Goal: Answer question/provide support: Answer question/provide support

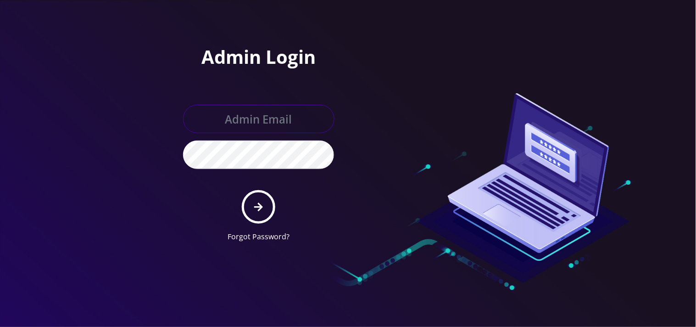
type input "mysti@teltik.com"
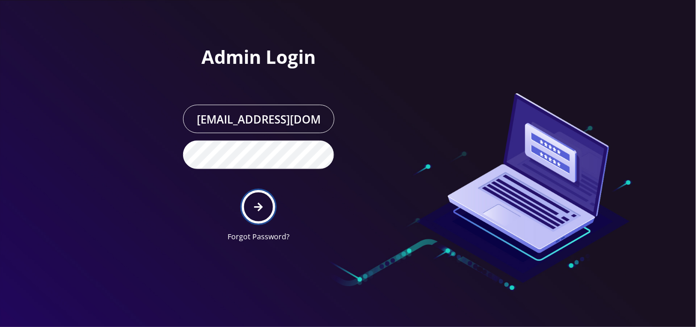
click at [253, 206] on button "submit" at bounding box center [258, 206] width 33 height 33
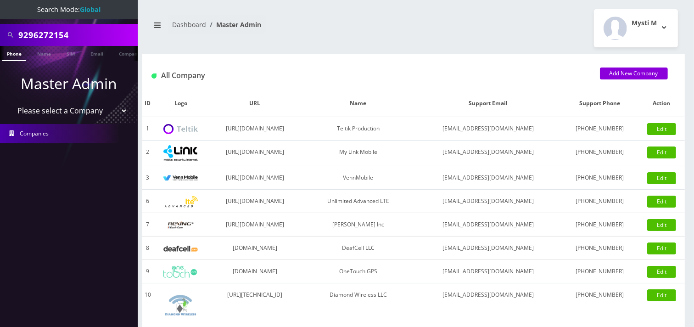
click at [91, 109] on select "Please select a Company Teltik Production My Link Mobile VennMobile Unlimited A…" at bounding box center [69, 110] width 117 height 17
select select "23"
click at [11, 102] on select "Please select a Company Teltik Production My Link Mobile VennMobile Unlimited A…" at bounding box center [69, 110] width 117 height 17
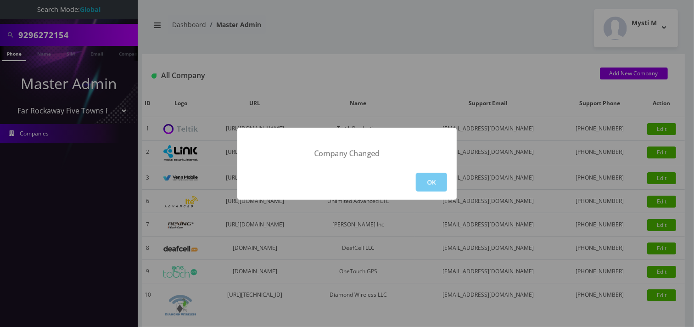
click at [428, 176] on button "OK" at bounding box center [431, 181] width 31 height 19
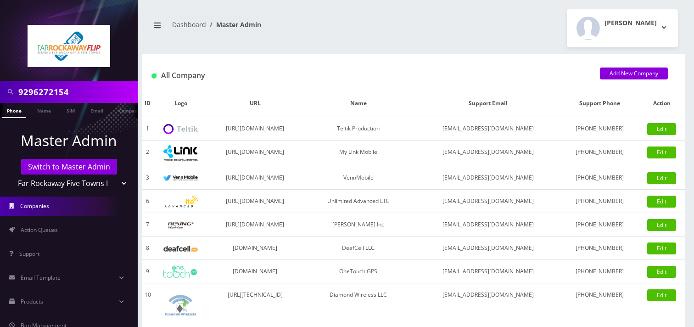
click at [90, 89] on input "9296272154" at bounding box center [76, 91] width 117 height 17
click at [26, 89] on input "19174886679" at bounding box center [76, 91] width 117 height 17
type input "1174886679"
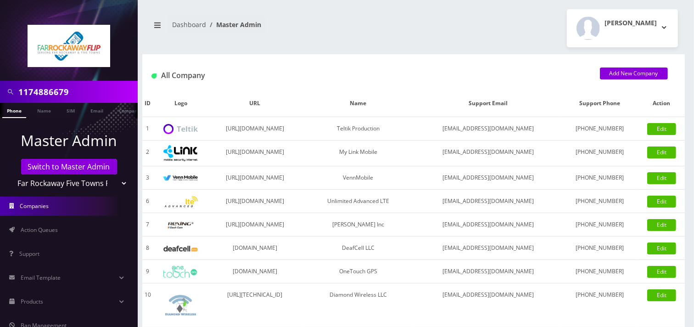
click at [89, 90] on input "1174886679" at bounding box center [76, 91] width 117 height 17
click at [23, 97] on input "19174886679" at bounding box center [76, 91] width 117 height 17
click at [72, 99] on input "9174886679" at bounding box center [76, 91] width 117 height 17
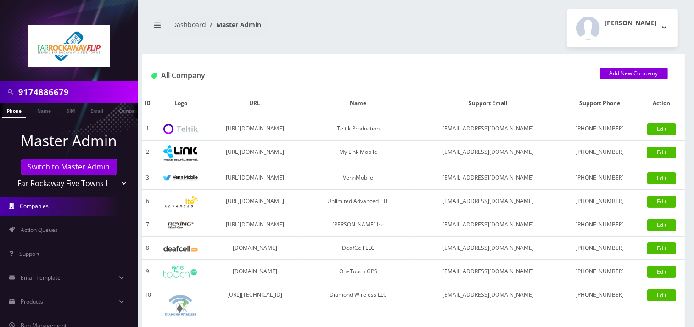
type input "9174886679"
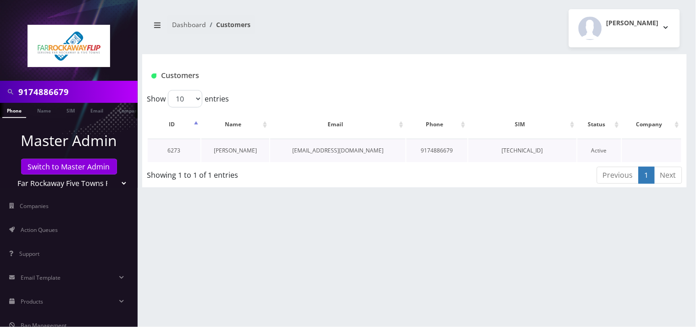
click at [249, 152] on link "[PERSON_NAME]" at bounding box center [235, 150] width 43 height 8
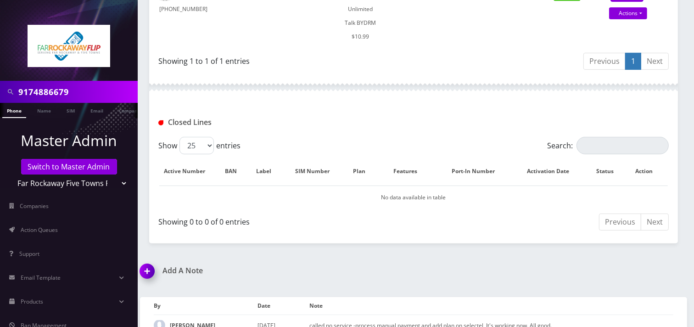
click at [144, 261] on img at bounding box center [148, 274] width 27 height 27
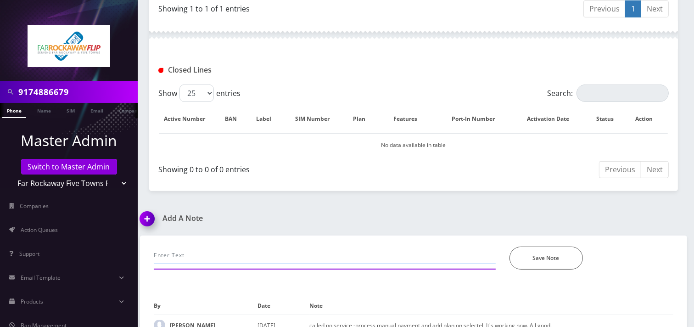
click at [183, 246] on input "text" at bounding box center [325, 254] width 342 height 17
click at [256, 246] on input "call-" at bounding box center [325, 254] width 342 height 17
type input "call- requested for port out credentials. Provided store's number-Mysti"
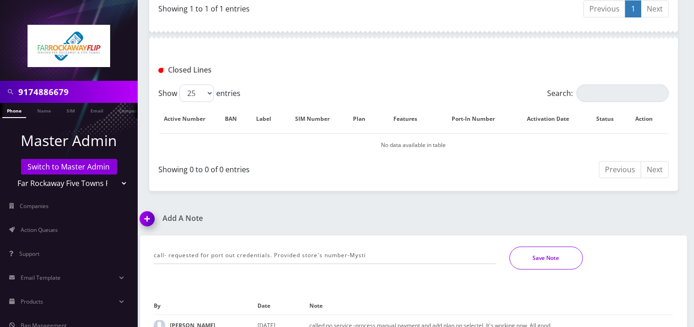
click at [565, 246] on button "Save Note" at bounding box center [545, 257] width 73 height 23
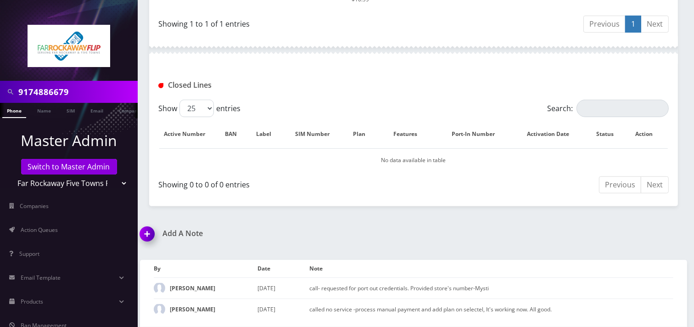
scroll to position [303, 0]
